Goal: Communication & Community: Share content

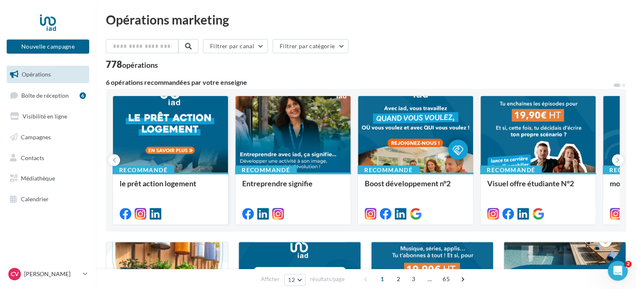
click at [177, 143] on div at bounding box center [170, 134] width 115 height 77
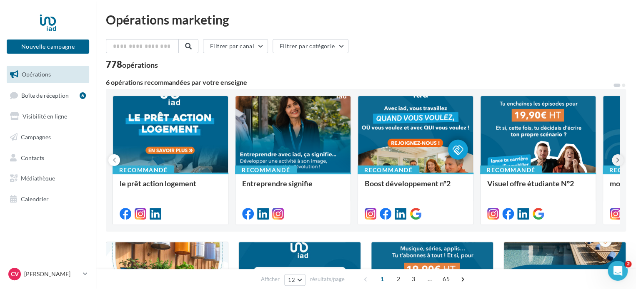
click at [617, 155] on button at bounding box center [617, 161] width 12 height 12
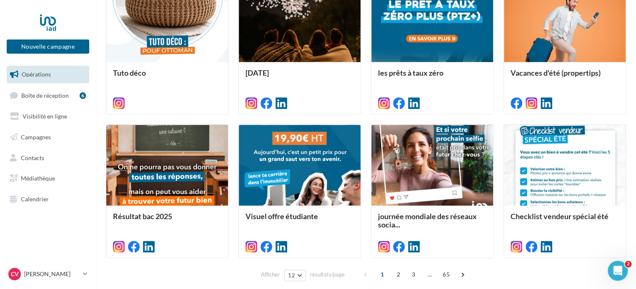
scroll to position [443, 0]
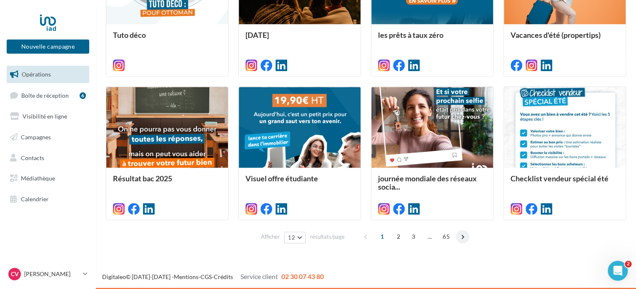
click at [458, 236] on span at bounding box center [462, 236] width 13 height 13
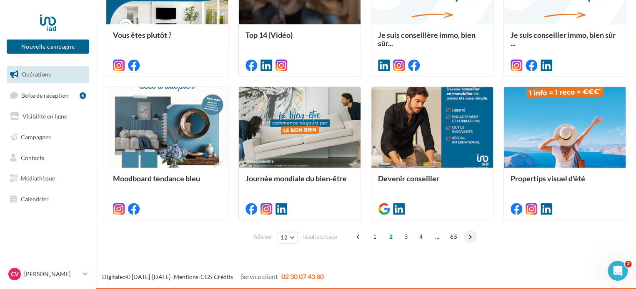
click at [465, 235] on span at bounding box center [469, 236] width 13 height 13
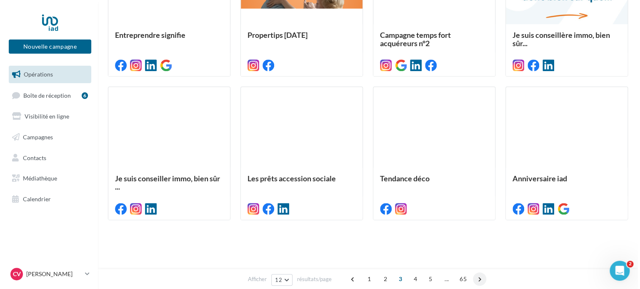
scroll to position [208, 0]
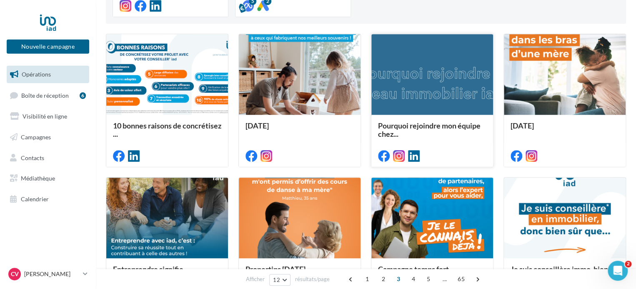
click at [400, 56] on div at bounding box center [432, 75] width 122 height 82
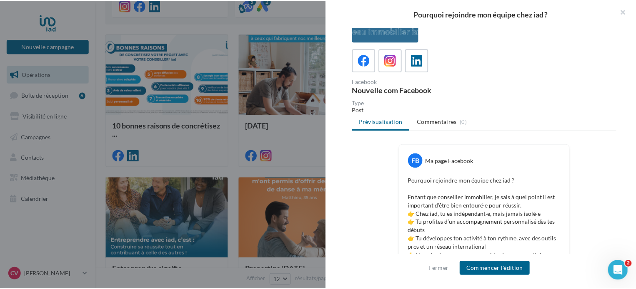
scroll to position [42, 0]
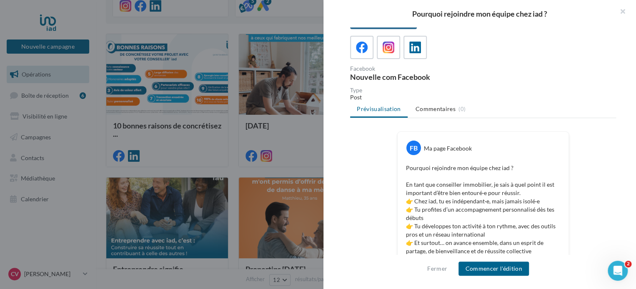
click at [228, 26] on div at bounding box center [318, 144] width 636 height 289
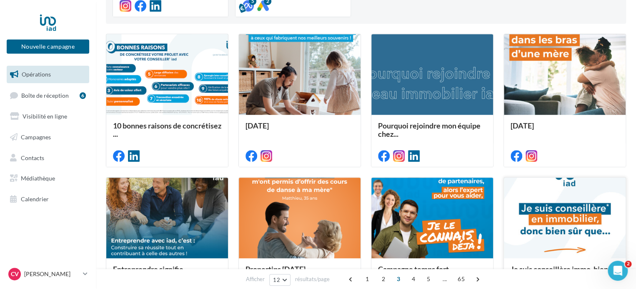
scroll to position [250, 0]
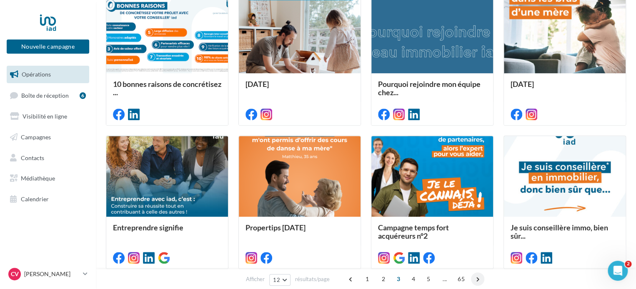
click at [480, 277] on span at bounding box center [477, 279] width 13 height 13
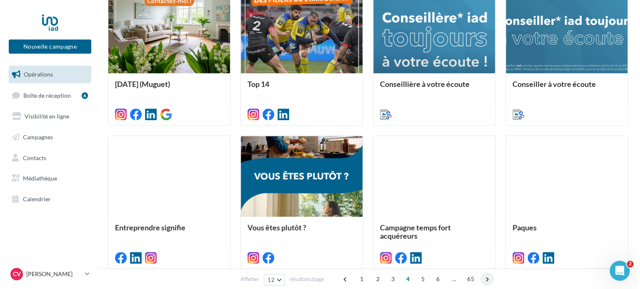
scroll to position [208, 0]
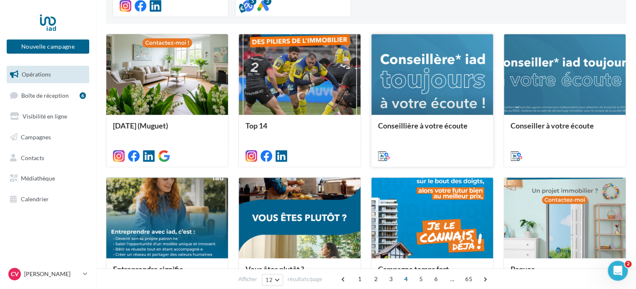
click at [387, 71] on div at bounding box center [432, 75] width 122 height 82
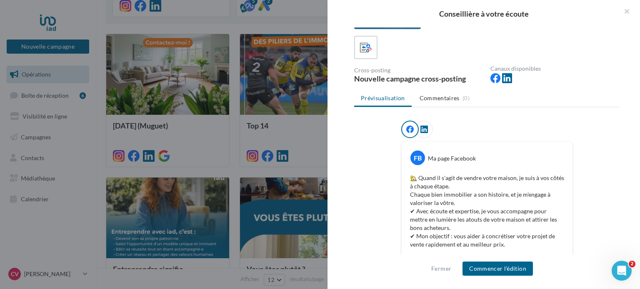
scroll to position [167, 0]
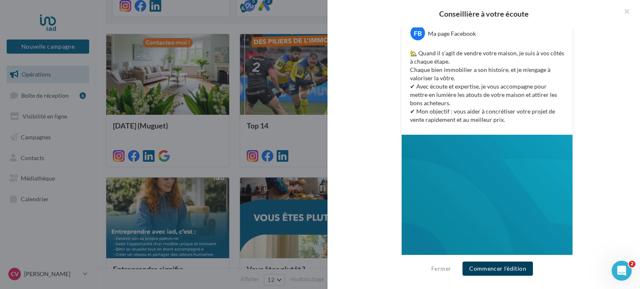
click at [492, 264] on button "Commencer l'édition" at bounding box center [497, 269] width 70 height 14
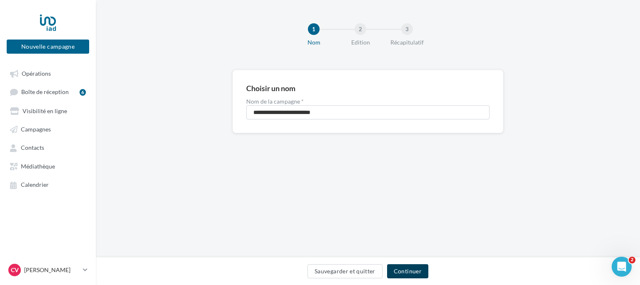
click at [415, 274] on button "Continuer" at bounding box center [407, 271] width 41 height 14
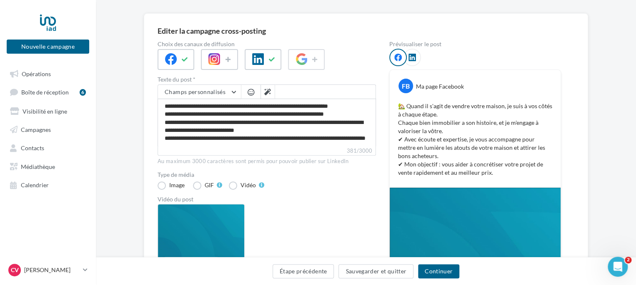
scroll to position [83, 0]
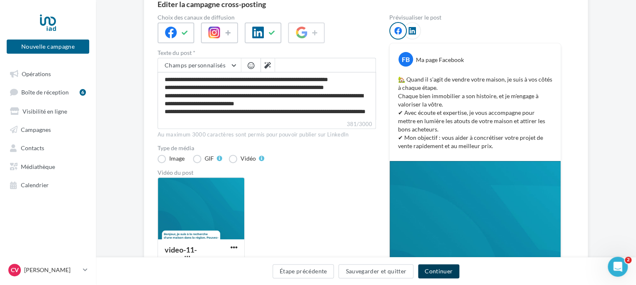
click at [451, 274] on button "Continuer" at bounding box center [438, 271] width 41 height 14
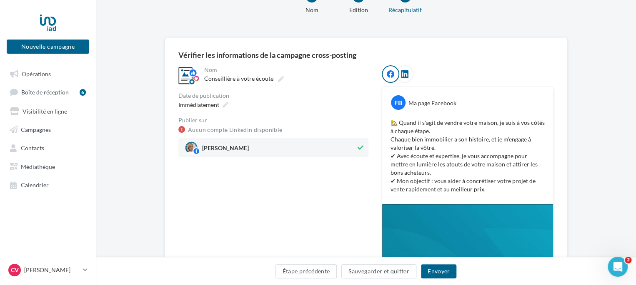
scroll to position [42, 0]
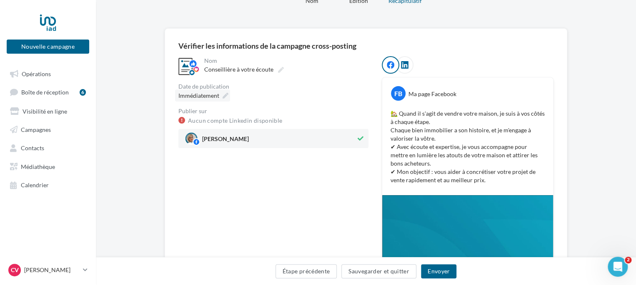
click at [226, 94] on icon at bounding box center [225, 96] width 6 height 6
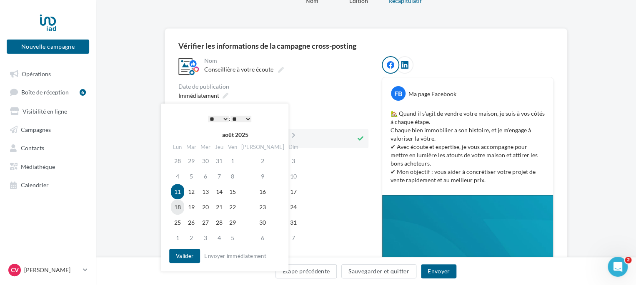
click at [179, 205] on td "18" at bounding box center [177, 206] width 13 height 15
drag, startPoint x: 187, startPoint y: 262, endPoint x: 192, endPoint y: 260, distance: 5.0
click at [187, 262] on button "Valider" at bounding box center [184, 256] width 31 height 14
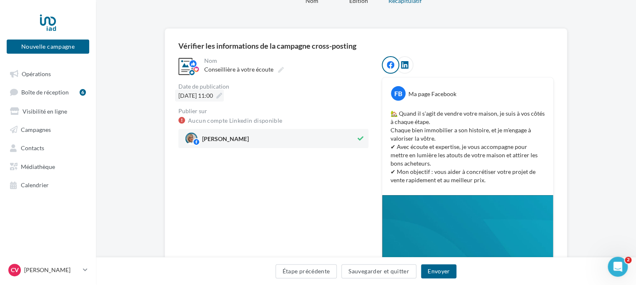
click at [213, 92] on span "18/08/2025 à 11:00" at bounding box center [195, 95] width 35 height 7
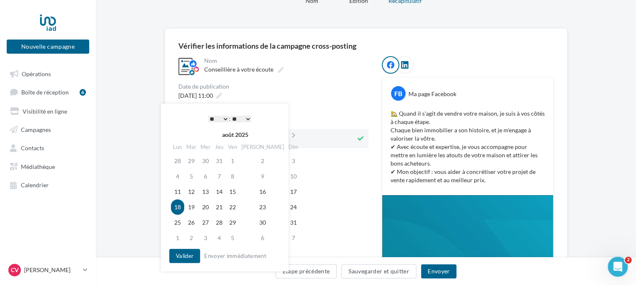
click at [222, 118] on select "* * * * * * * * * * ** ** ** ** ** ** ** ** ** ** ** ** ** **" at bounding box center [218, 119] width 21 height 7
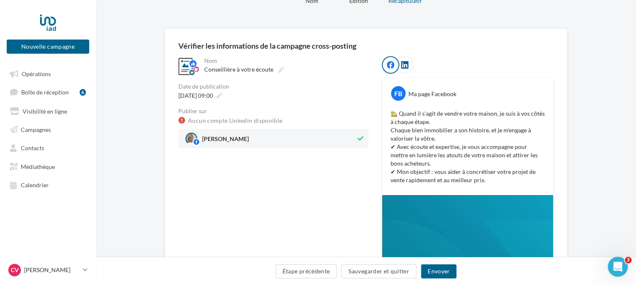
click at [320, 111] on div "Publier sur" at bounding box center [273, 111] width 190 height 6
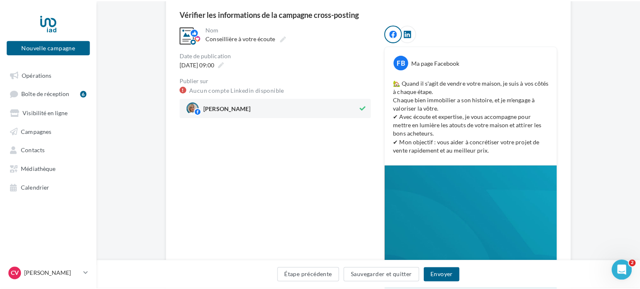
scroll to position [83, 0]
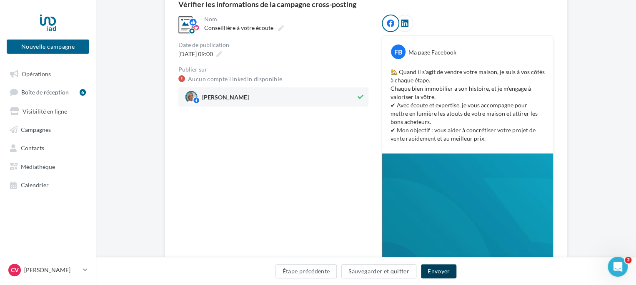
click at [435, 272] on button "Envoyer" at bounding box center [438, 271] width 35 height 14
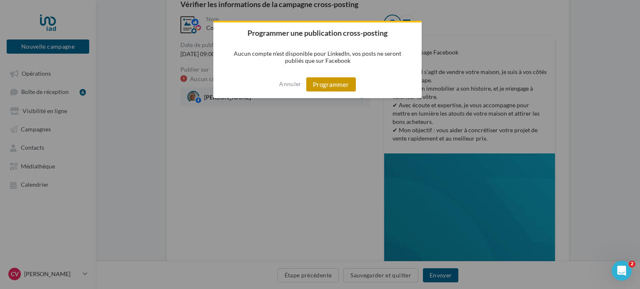
click at [327, 85] on button "Programmer" at bounding box center [331, 84] width 50 height 14
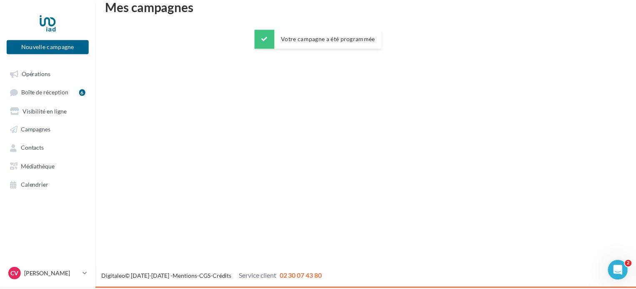
scroll to position [13, 0]
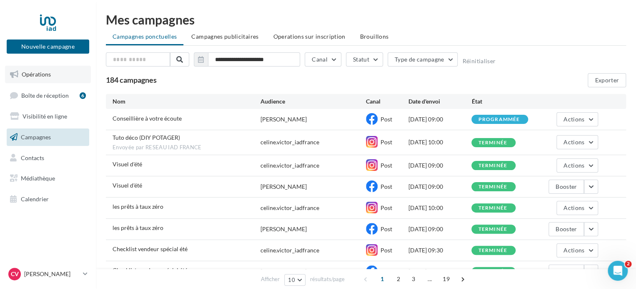
click at [38, 71] on span "Opérations" at bounding box center [36, 74] width 29 height 7
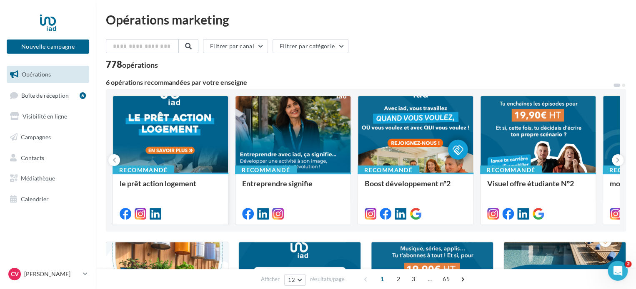
click at [171, 133] on div at bounding box center [170, 134] width 115 height 77
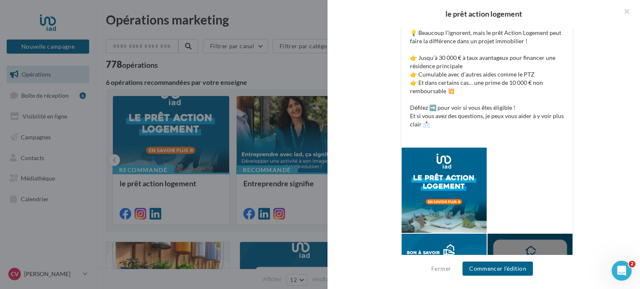
scroll to position [208, 0]
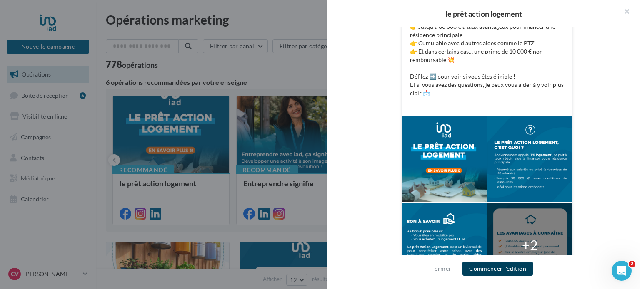
click at [509, 273] on button "Commencer l'édition" at bounding box center [497, 269] width 70 height 14
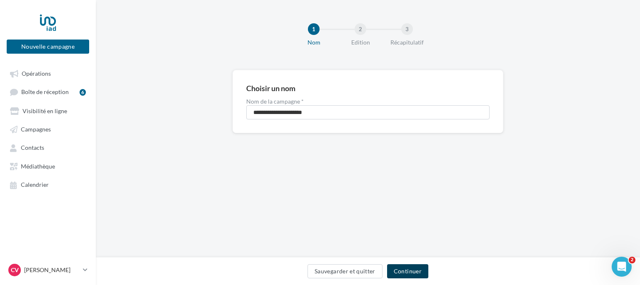
click at [425, 277] on button "Continuer" at bounding box center [407, 271] width 41 height 14
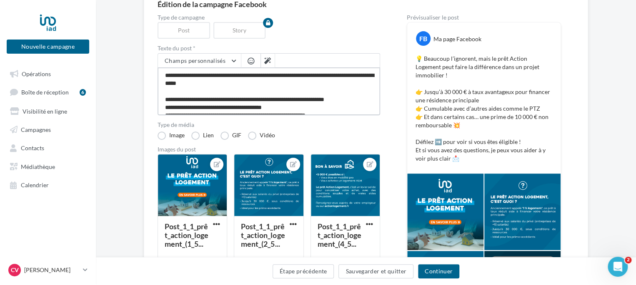
scroll to position [40, 0]
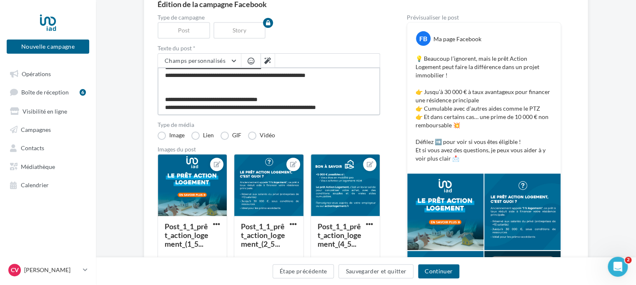
drag, startPoint x: 340, startPoint y: 107, endPoint x: 161, endPoint y: 113, distance: 179.2
click at [161, 113] on textarea "**********" at bounding box center [268, 91] width 222 height 48
type textarea "**********"
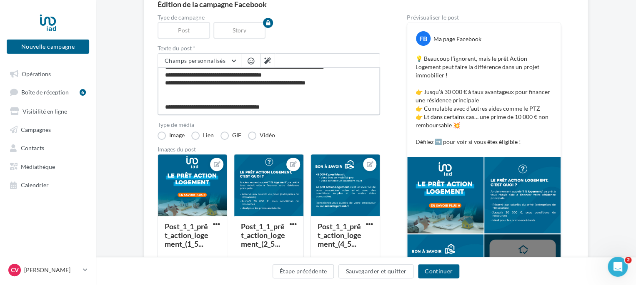
scroll to position [0, 0]
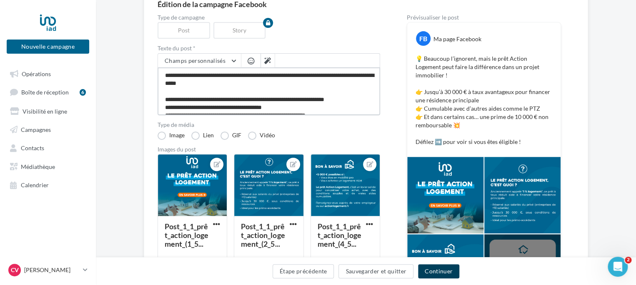
type textarea "**********"
click at [440, 267] on button "Continuer" at bounding box center [438, 271] width 41 height 14
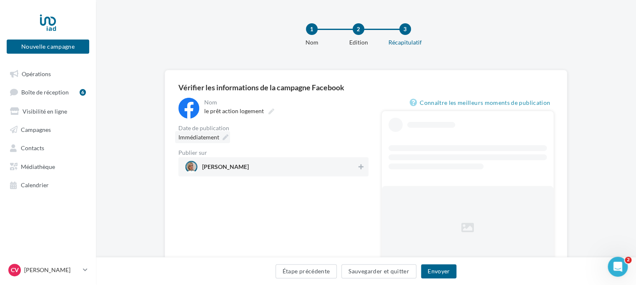
click at [223, 137] on icon at bounding box center [225, 138] width 6 height 6
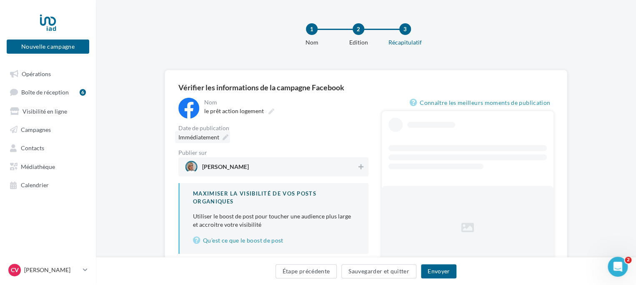
click at [222, 136] on icon at bounding box center [225, 138] width 6 height 6
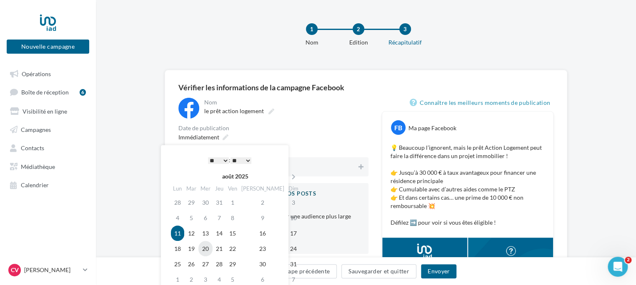
click at [210, 250] on td "20" at bounding box center [205, 248] width 14 height 15
click at [223, 158] on select "* * * * * * * * * * ** ** ** ** ** ** ** ** ** ** ** ** ** **" at bounding box center [218, 160] width 21 height 7
click at [298, 136] on div "Immédiatement" at bounding box center [273, 137] width 190 height 12
click at [264, 133] on div "Immédiatement" at bounding box center [273, 137] width 190 height 12
click at [306, 158] on div "[PERSON_NAME]" at bounding box center [273, 166] width 190 height 19
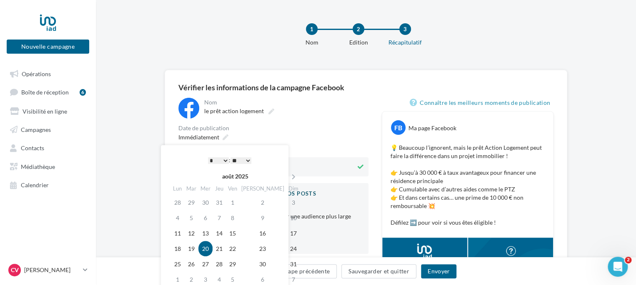
click at [295, 126] on div "Date de publication" at bounding box center [273, 128] width 190 height 6
click at [209, 250] on td "20" at bounding box center [205, 248] width 14 height 15
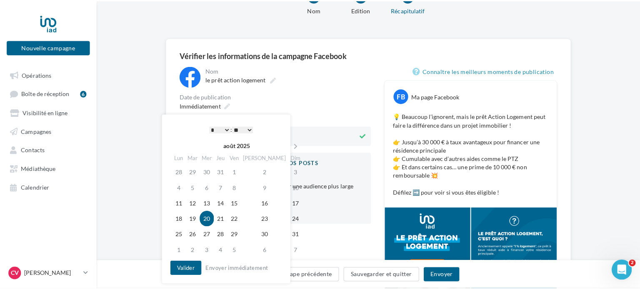
scroll to position [42, 0]
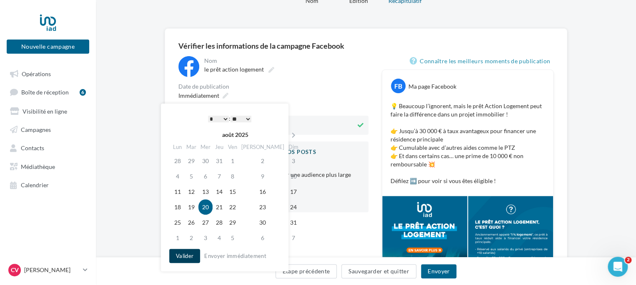
click at [186, 256] on button "Valider" at bounding box center [184, 256] width 31 height 14
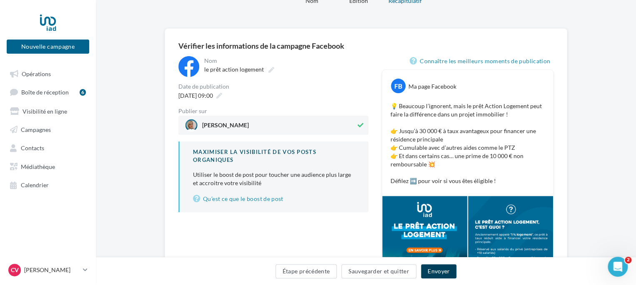
click at [433, 269] on button "Envoyer" at bounding box center [438, 271] width 35 height 14
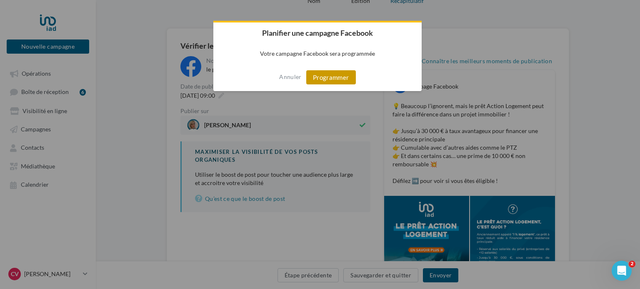
click at [341, 80] on button "Programmer" at bounding box center [331, 77] width 50 height 14
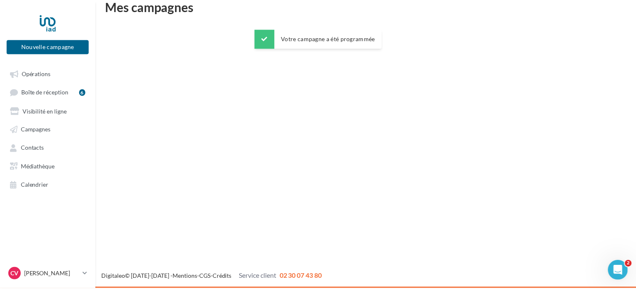
scroll to position [13, 0]
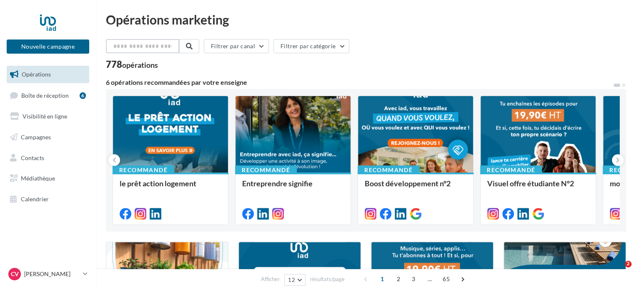
click at [155, 50] on input "text" at bounding box center [142, 46] width 73 height 14
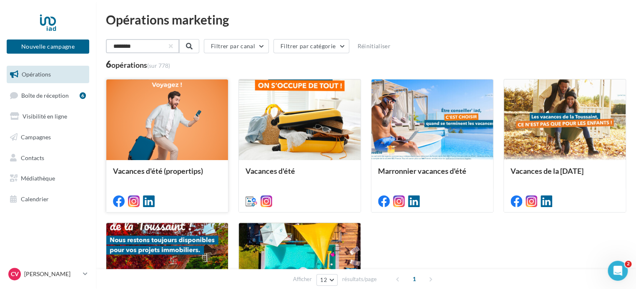
type input "********"
click at [162, 102] on div at bounding box center [167, 121] width 122 height 82
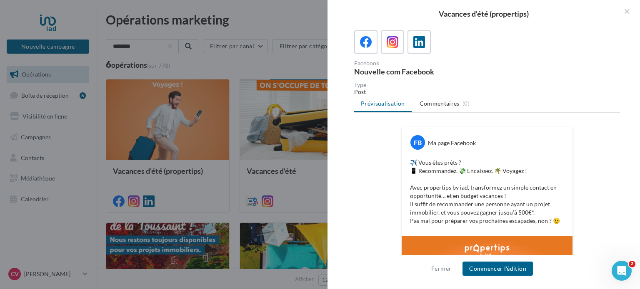
scroll to position [83, 0]
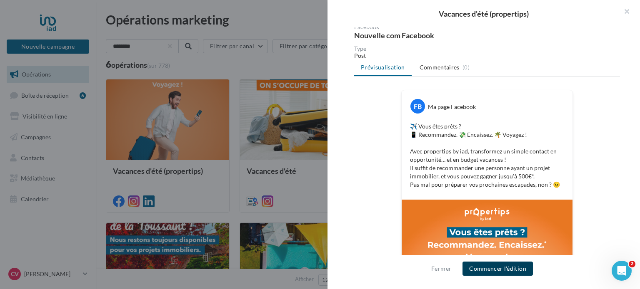
click at [512, 273] on button "Commencer l'édition" at bounding box center [497, 269] width 70 height 14
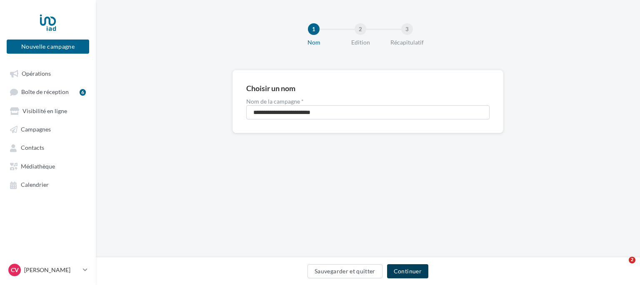
click at [404, 266] on button "Continuer" at bounding box center [407, 271] width 41 height 14
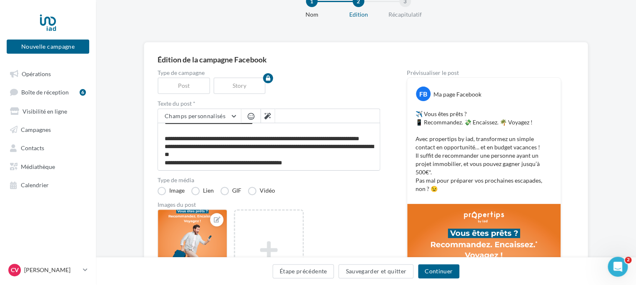
scroll to position [42, 0]
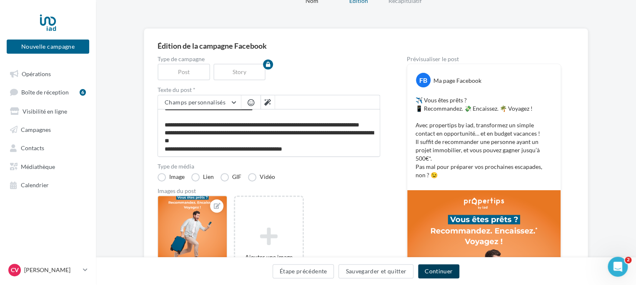
click at [446, 274] on button "Continuer" at bounding box center [438, 271] width 41 height 14
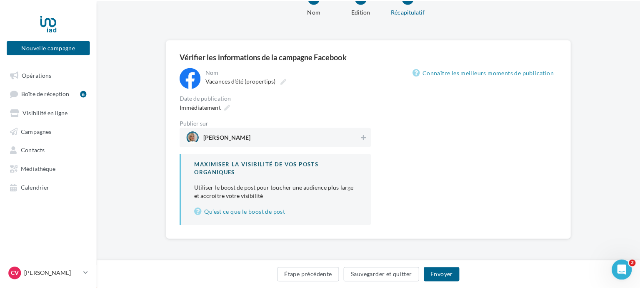
scroll to position [42, 0]
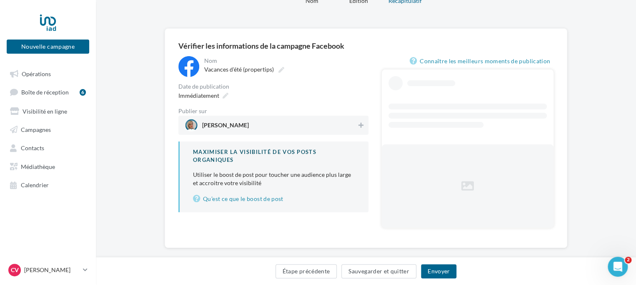
click at [328, 139] on div "**********" at bounding box center [273, 134] width 190 height 156
click at [351, 121] on span "Céline victor" at bounding box center [271, 125] width 172 height 12
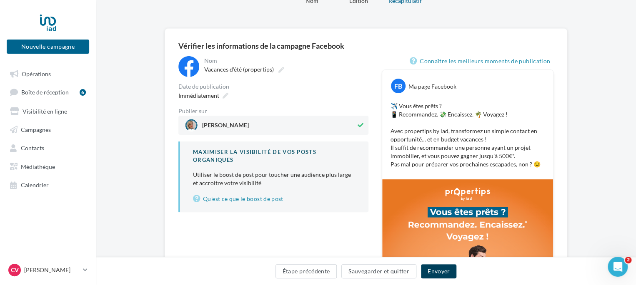
click at [441, 269] on button "Envoyer" at bounding box center [438, 271] width 35 height 14
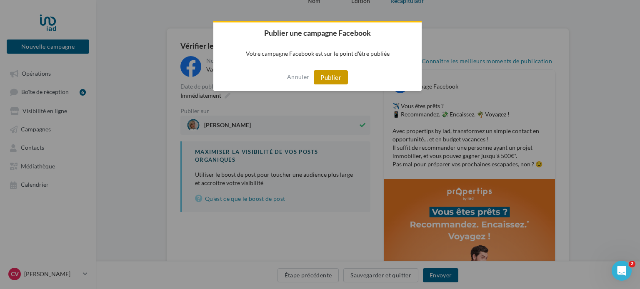
click at [334, 75] on button "Publier" at bounding box center [331, 77] width 34 height 14
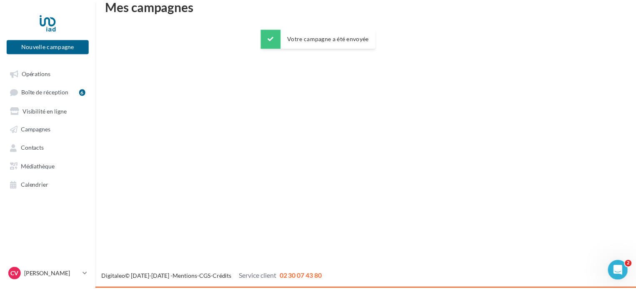
scroll to position [13, 0]
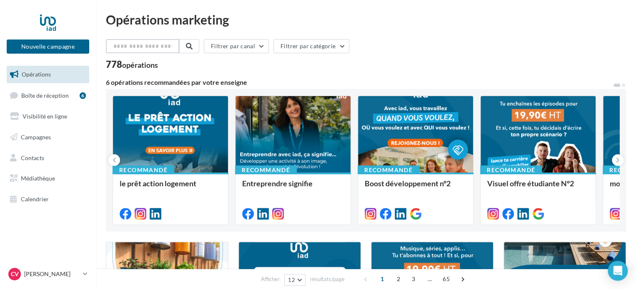
click at [128, 49] on input "text" at bounding box center [142, 46] width 73 height 14
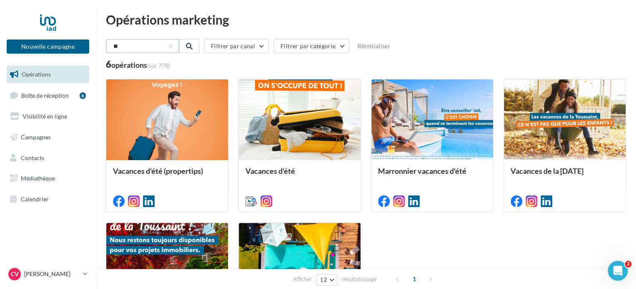
type input "*"
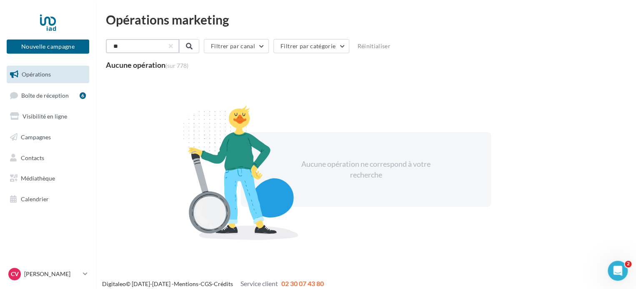
type input "*"
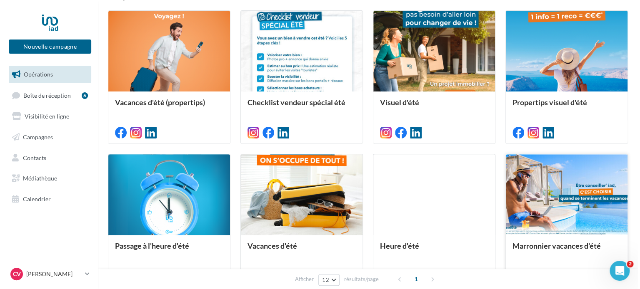
scroll to position [83, 0]
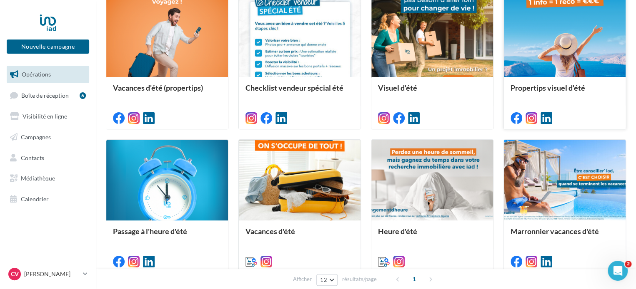
type input "***"
click at [586, 50] on div at bounding box center [565, 37] width 122 height 82
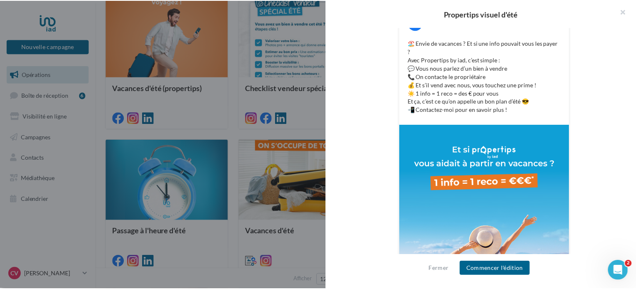
scroll to position [208, 0]
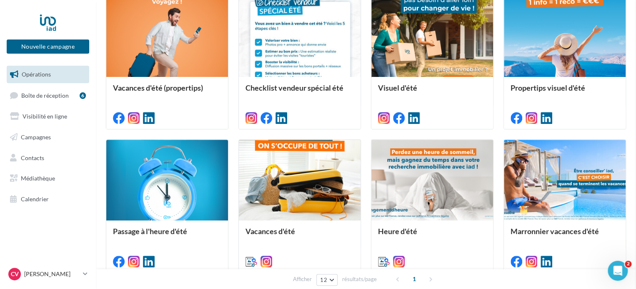
drag, startPoint x: 93, startPoint y: 98, endPoint x: 110, endPoint y: 99, distance: 16.7
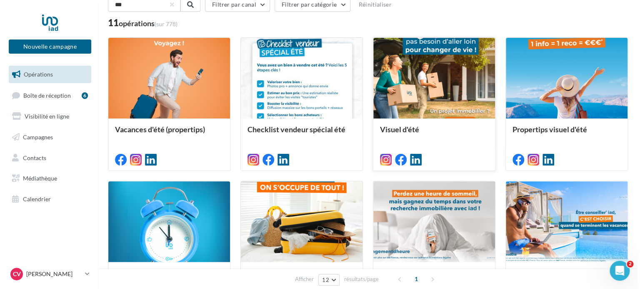
scroll to position [250, 0]
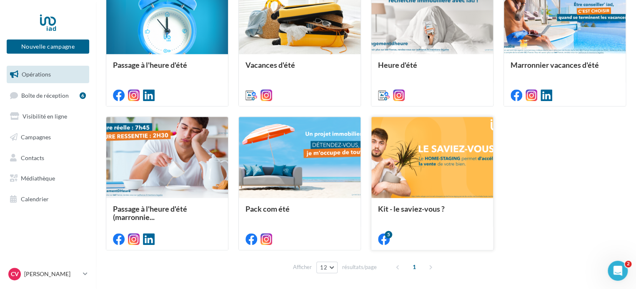
click at [436, 145] on div at bounding box center [432, 158] width 122 height 82
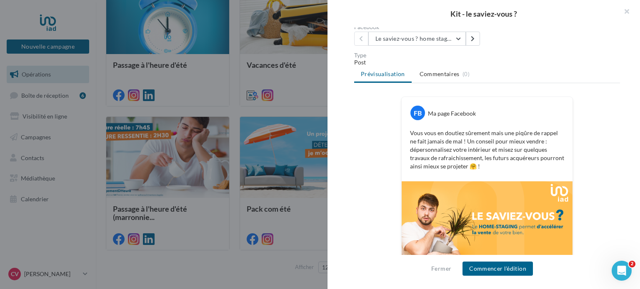
scroll to position [102, 0]
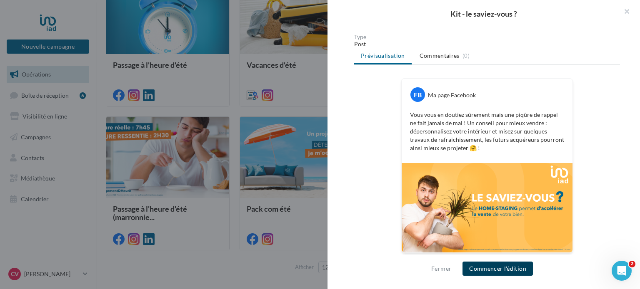
click at [480, 273] on button "Commencer l'édition" at bounding box center [497, 269] width 70 height 14
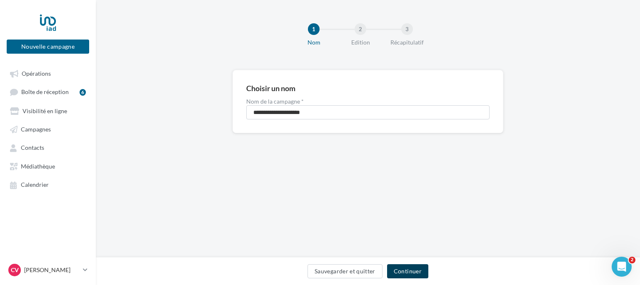
click at [403, 274] on button "Continuer" at bounding box center [407, 271] width 41 height 14
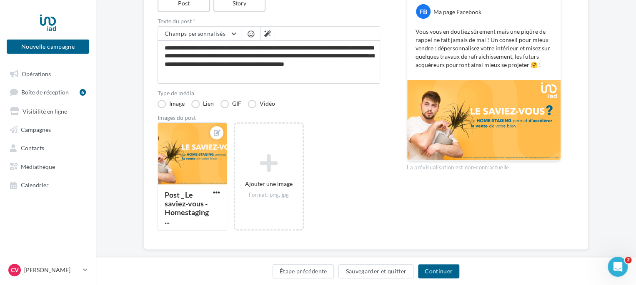
scroll to position [124, 0]
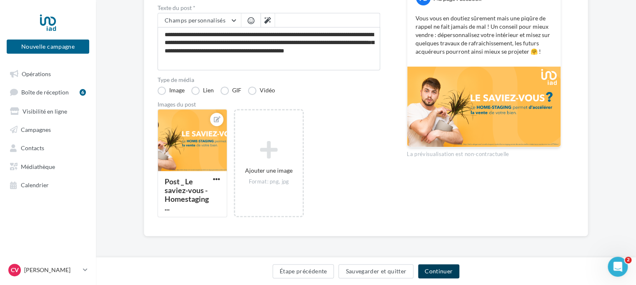
click at [451, 269] on button "Continuer" at bounding box center [438, 271] width 41 height 14
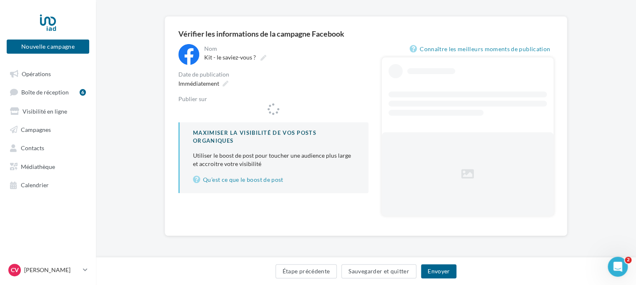
scroll to position [53, 0]
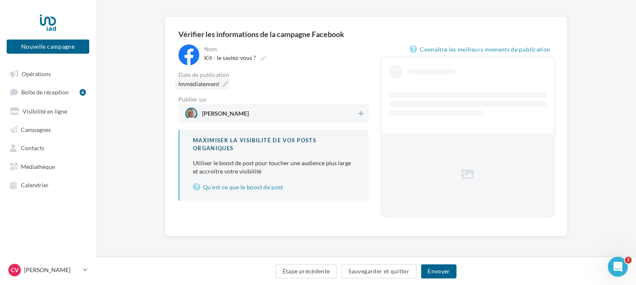
click at [213, 81] on div "**********" at bounding box center [273, 123] width 190 height 156
click at [220, 81] on div "Immédiatement" at bounding box center [202, 84] width 55 height 12
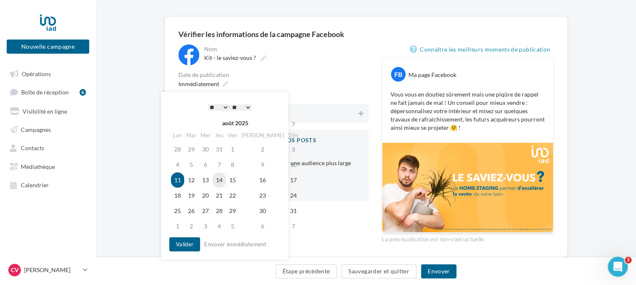
click at [224, 179] on td "14" at bounding box center [218, 179] width 13 height 15
click at [224, 107] on select "* * * * * * * * * * ** ** ** ** ** ** ** ** ** ** ** ** ** **" at bounding box center [218, 107] width 21 height 7
click at [180, 240] on button "Valider" at bounding box center [184, 244] width 31 height 14
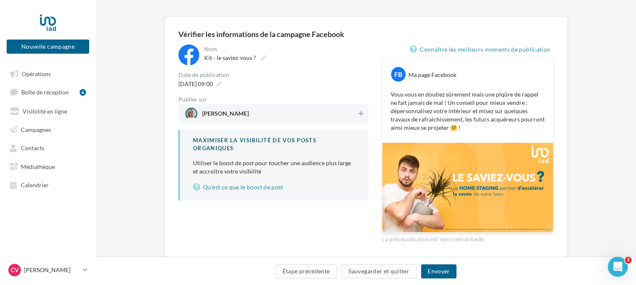
click at [299, 117] on span "Céline victor" at bounding box center [271, 113] width 172 height 12
click at [433, 269] on button "Envoyer" at bounding box center [438, 271] width 35 height 14
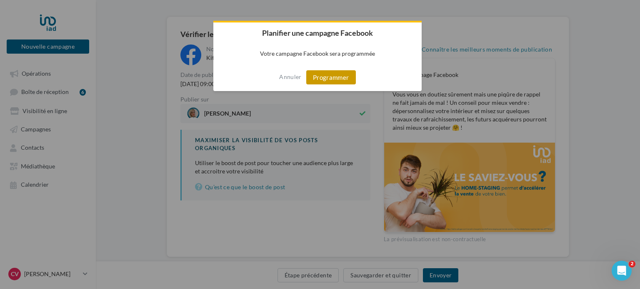
click at [322, 81] on button "Programmer" at bounding box center [331, 77] width 50 height 14
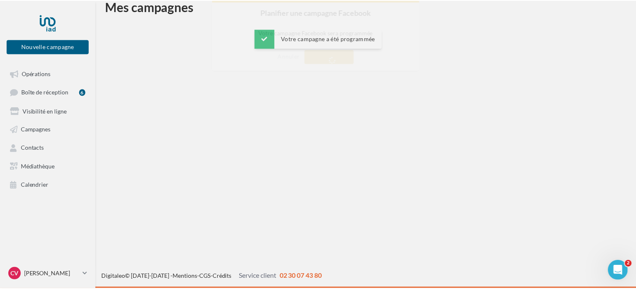
scroll to position [13, 0]
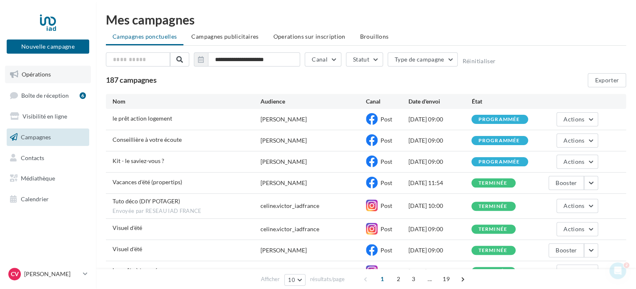
click at [37, 76] on span "Opérations" at bounding box center [36, 74] width 29 height 7
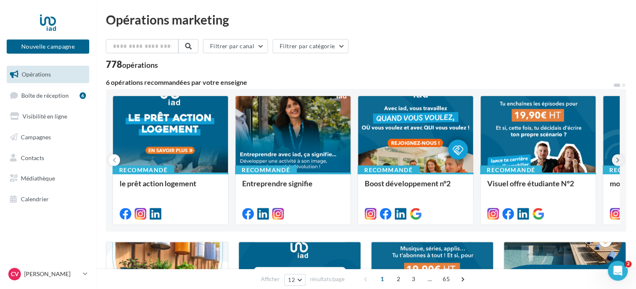
click at [616, 159] on icon at bounding box center [618, 160] width 4 height 8
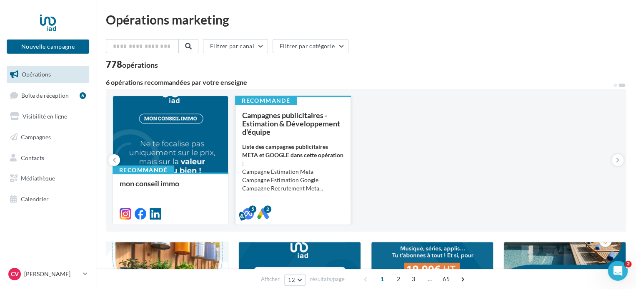
click at [287, 160] on div "Liste des campagnes publicitaires META et GOOGLE dans cette opération : Campagn…" at bounding box center [293, 168] width 102 height 50
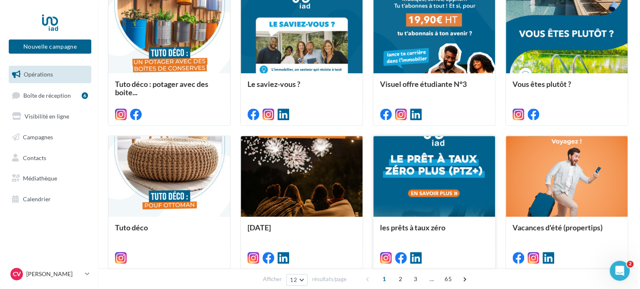
scroll to position [208, 0]
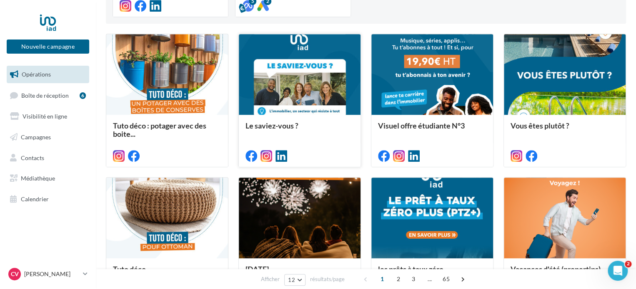
click at [325, 81] on div at bounding box center [300, 75] width 122 height 82
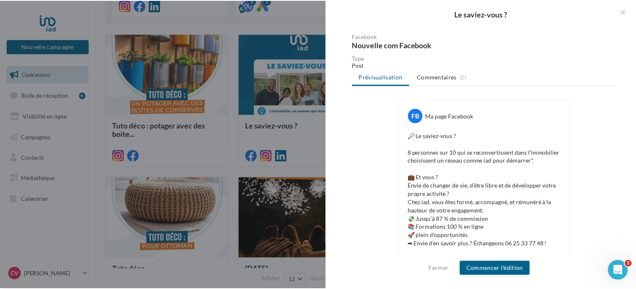
scroll to position [125, 0]
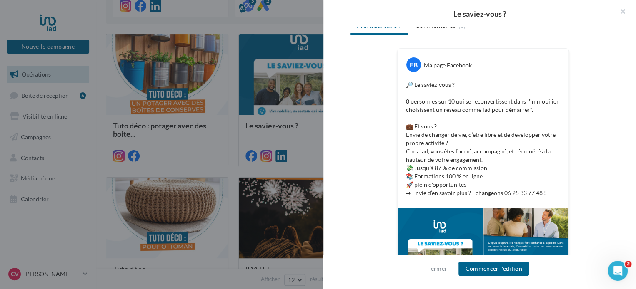
click at [322, 18] on div at bounding box center [318, 144] width 636 height 289
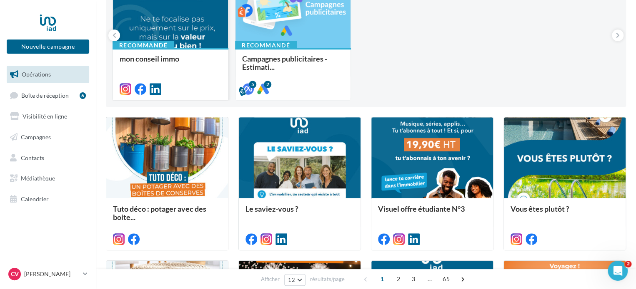
scroll to position [0, 0]
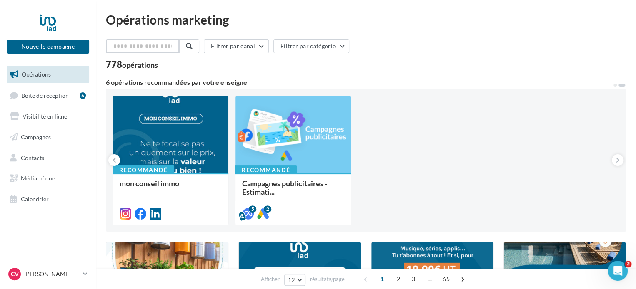
click at [140, 45] on input "text" at bounding box center [142, 46] width 73 height 14
type input "*"
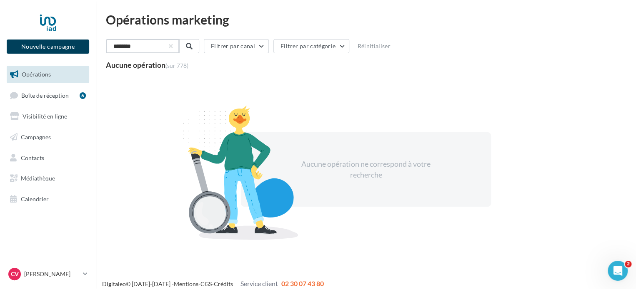
drag, startPoint x: 121, startPoint y: 47, endPoint x: 75, endPoint y: 43, distance: 46.0
click at [75, 43] on div "Nouvelle campagne Nouvelle campagne Opérations Boîte de réception 6 Visibilité …" at bounding box center [318, 148] width 636 height 296
click at [154, 45] on input "****" at bounding box center [142, 46] width 73 height 14
type input "****"
